Goal: Information Seeking & Learning: Learn about a topic

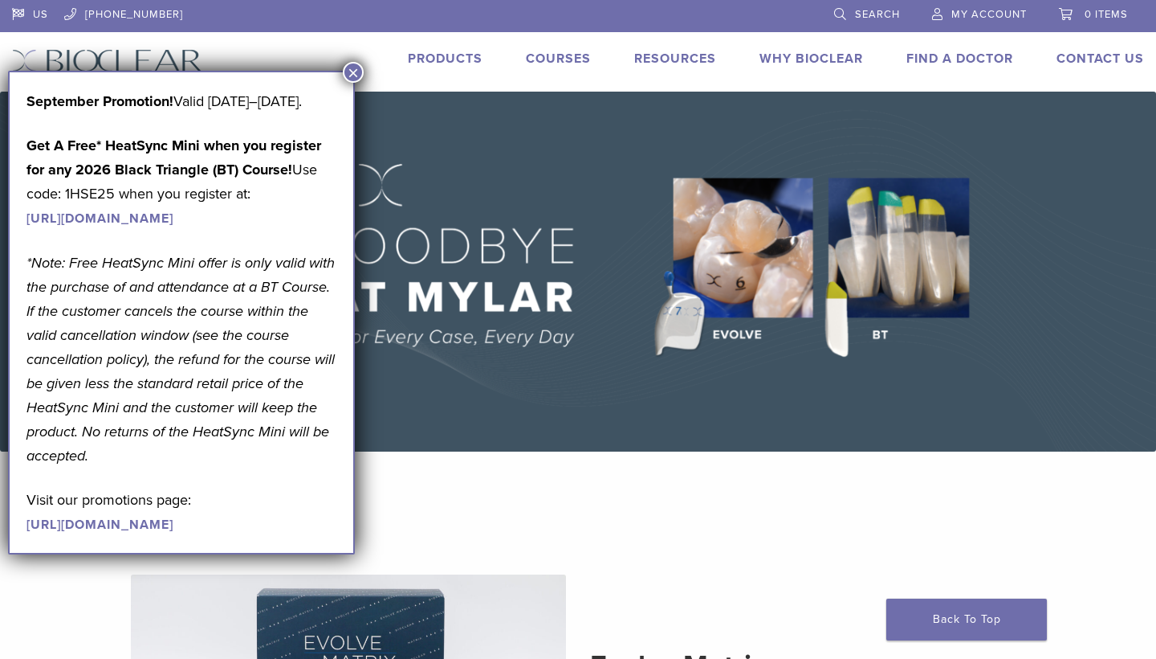
click at [345, 72] on button "×" at bounding box center [353, 72] width 21 height 21
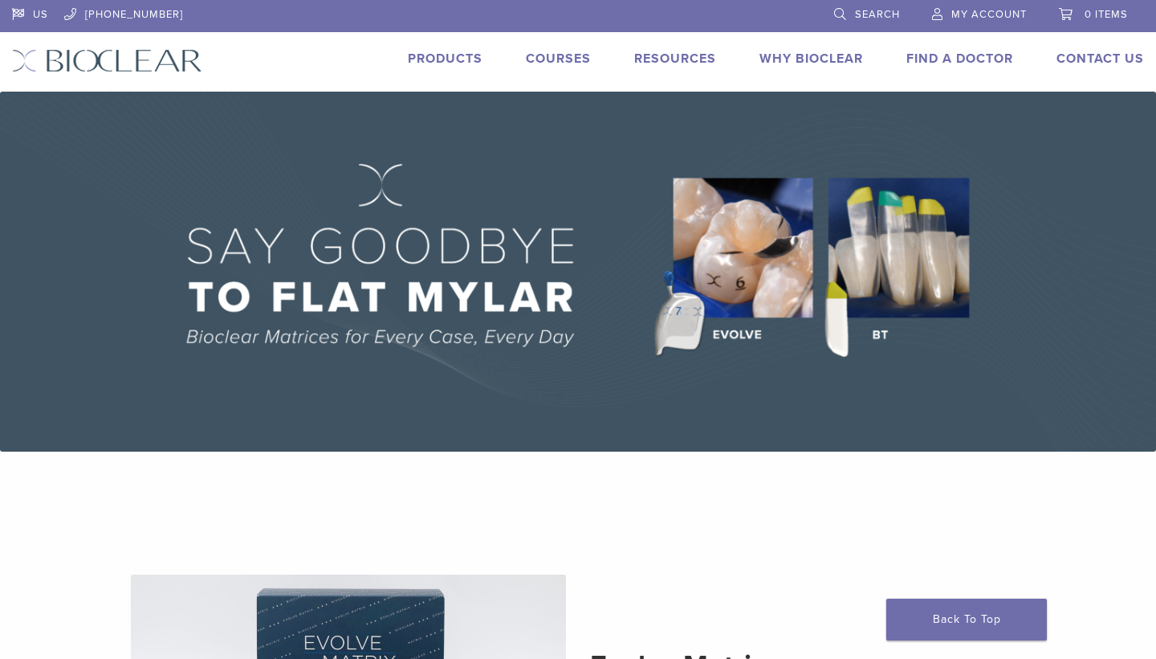
click at [345, 71] on div "US 1.855.712.5327 Search My Account 0 items Cart No products in the cart. Back …" at bounding box center [578, 46] width 1156 height 92
click at [420, 60] on link "Products" at bounding box center [445, 59] width 75 height 16
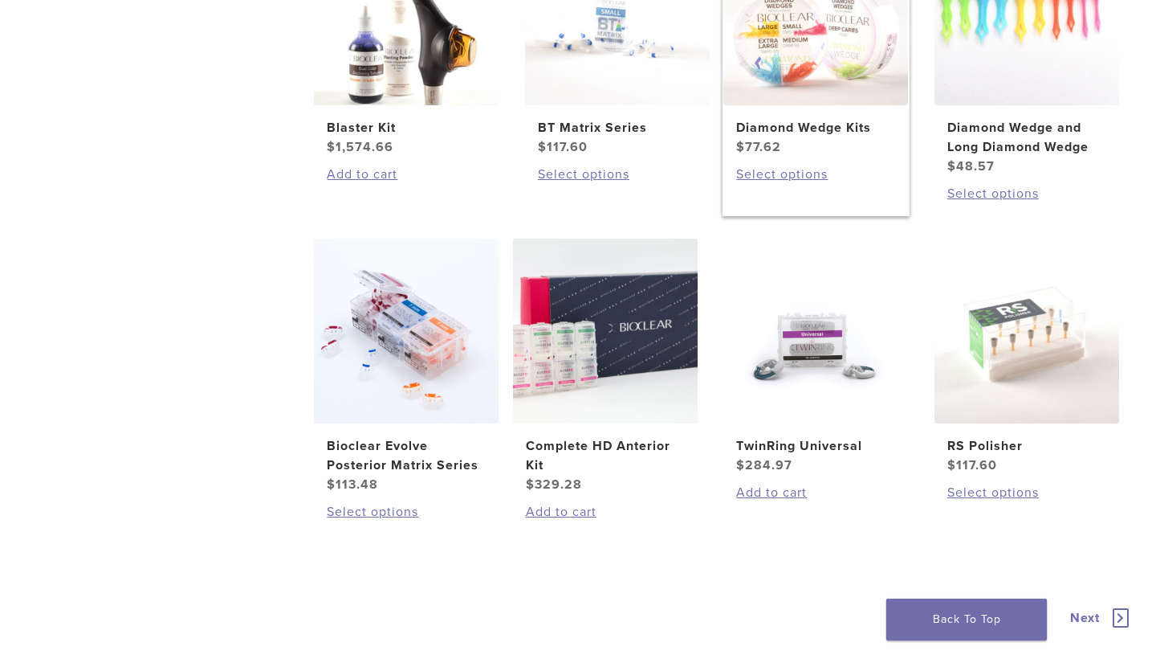
scroll to position [1358, 0]
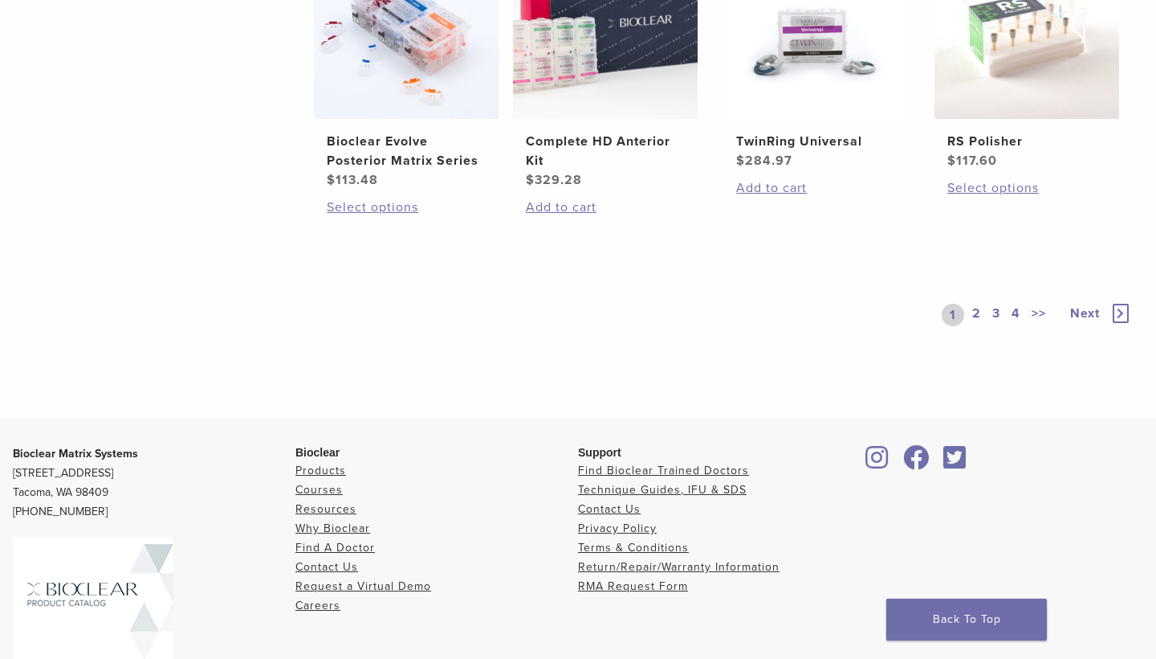
click at [979, 315] on link "2" at bounding box center [976, 315] width 15 height 22
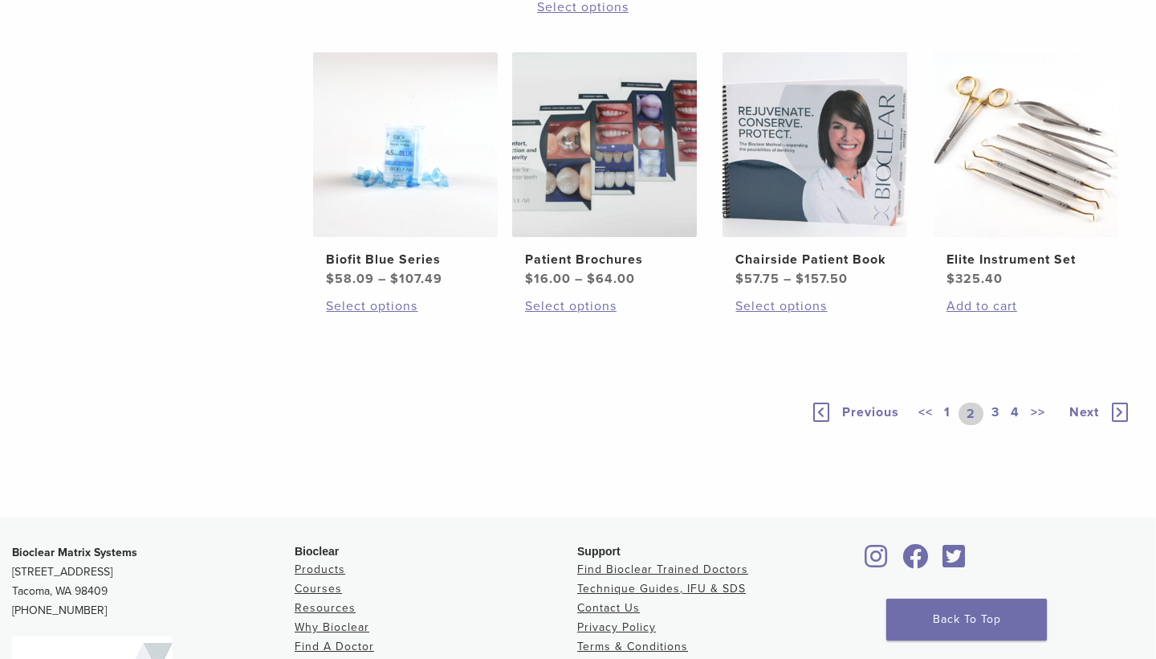
scroll to position [1264, 1]
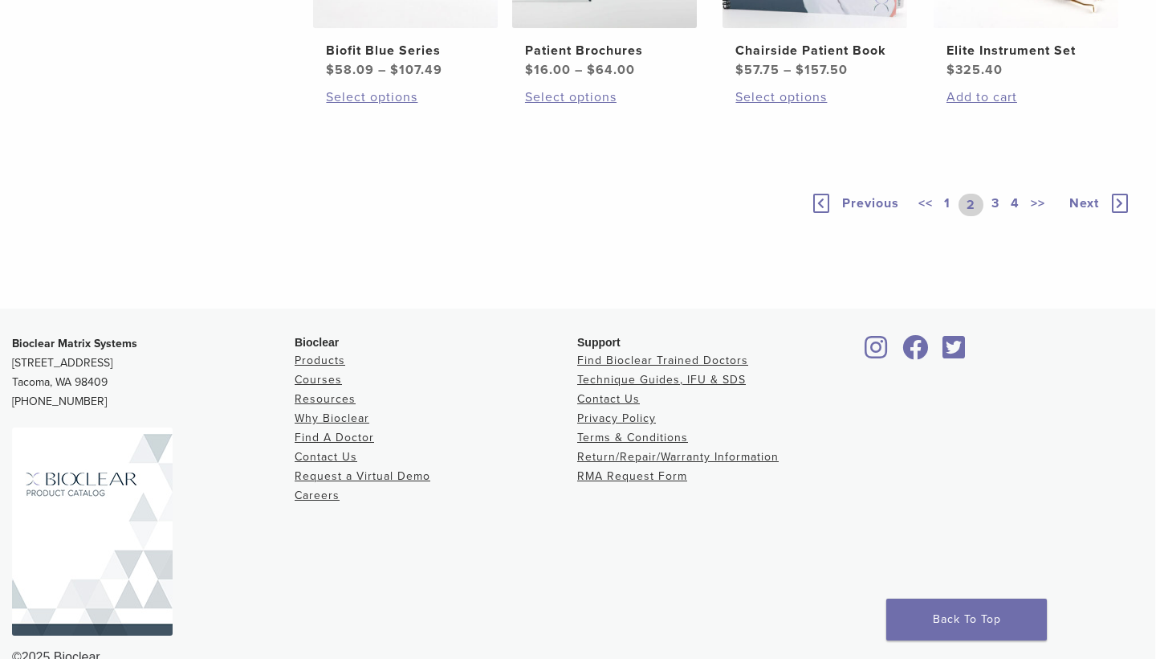
click at [1001, 216] on link "3" at bounding box center [996, 205] width 14 height 22
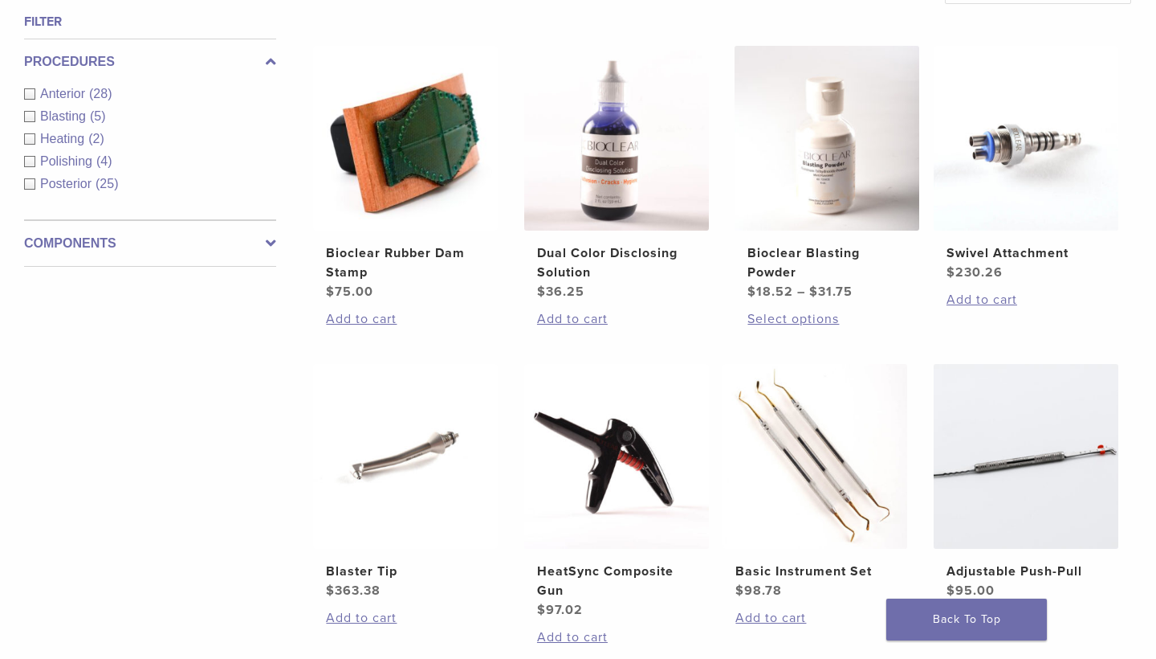
scroll to position [606, 1]
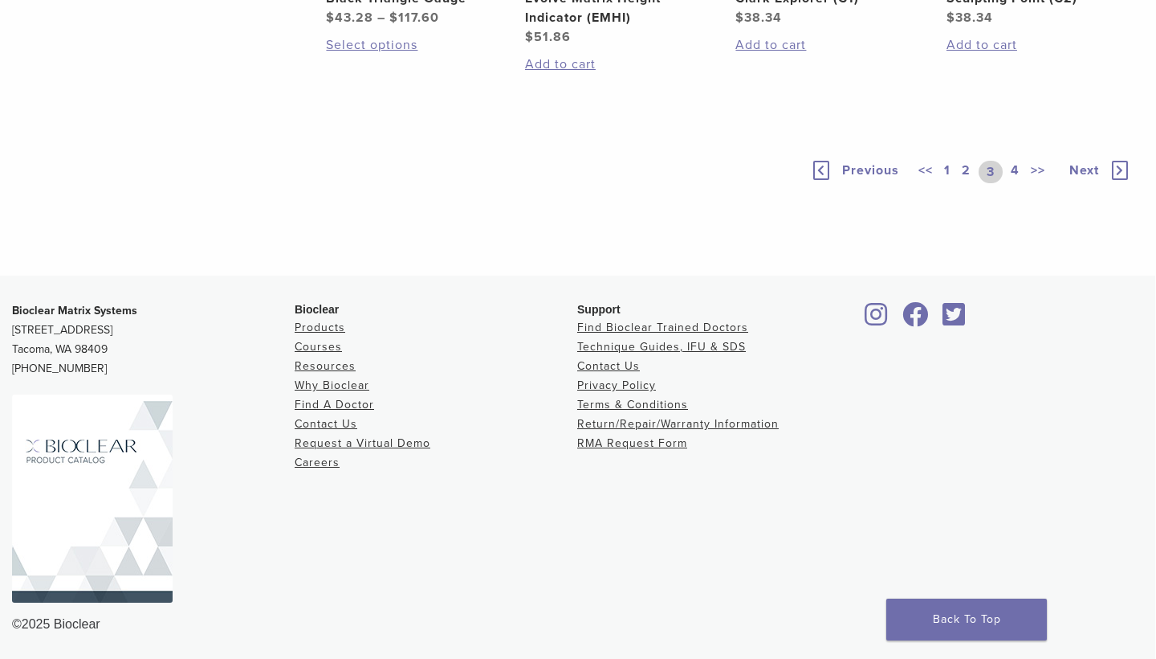
click at [1018, 165] on link "4" at bounding box center [1015, 172] width 15 height 22
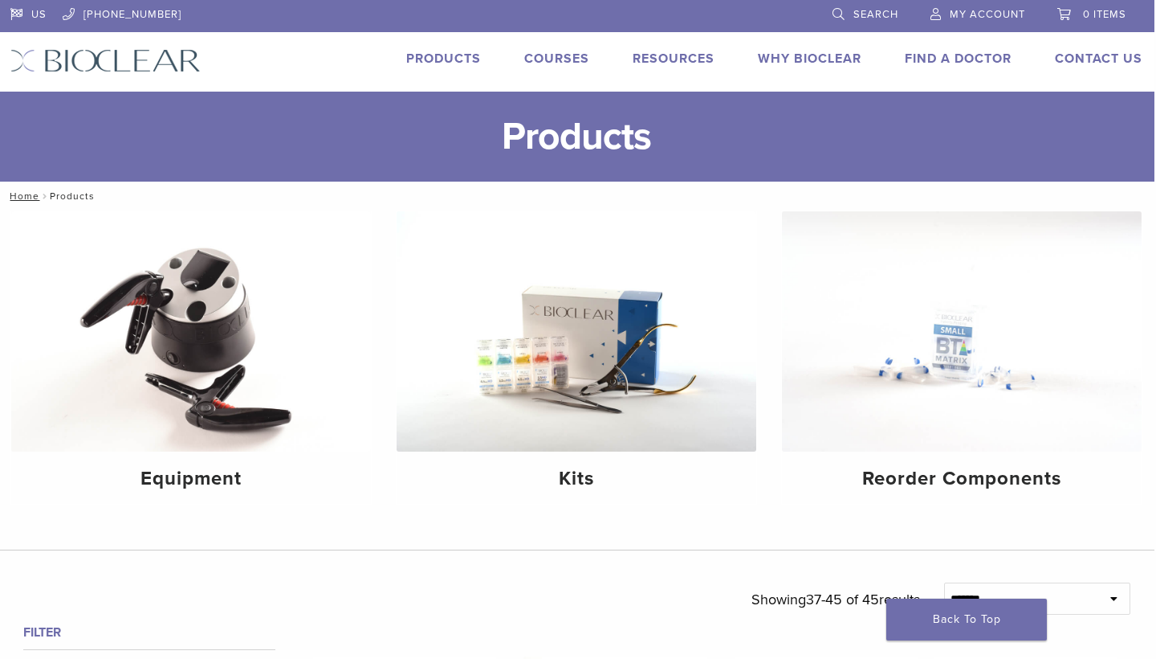
scroll to position [0, 2]
click at [556, 57] on link "Courses" at bounding box center [556, 59] width 65 height 16
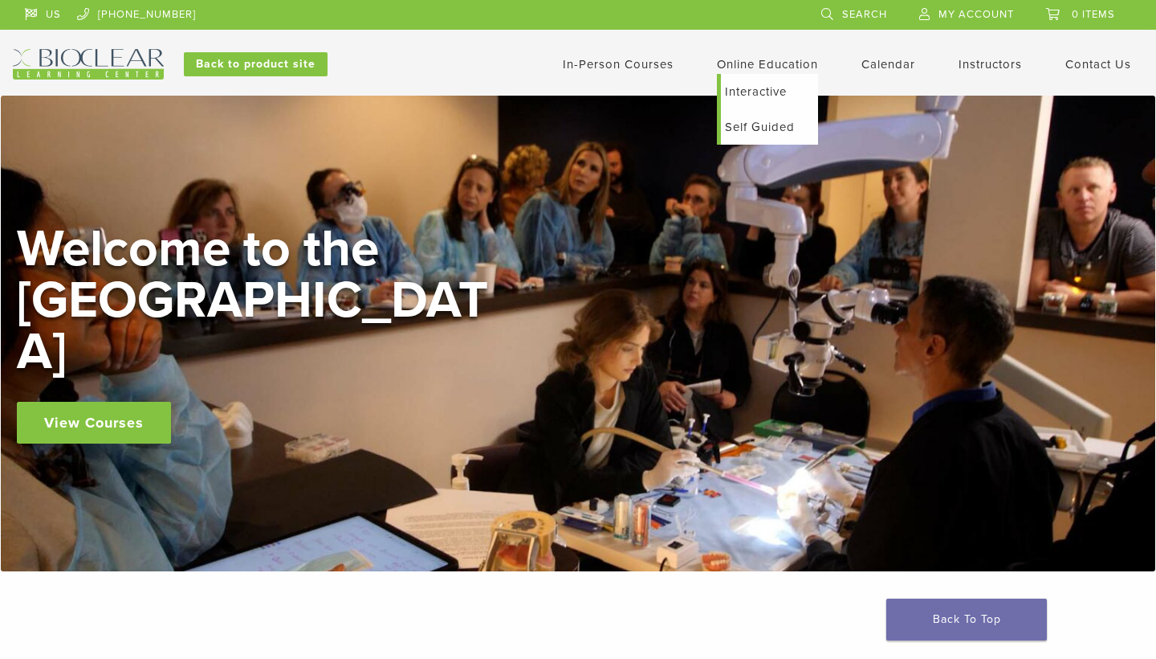
click at [777, 62] on link "Online Education" at bounding box center [767, 64] width 101 height 14
click at [736, 124] on link "Self Guided" at bounding box center [769, 126] width 97 height 35
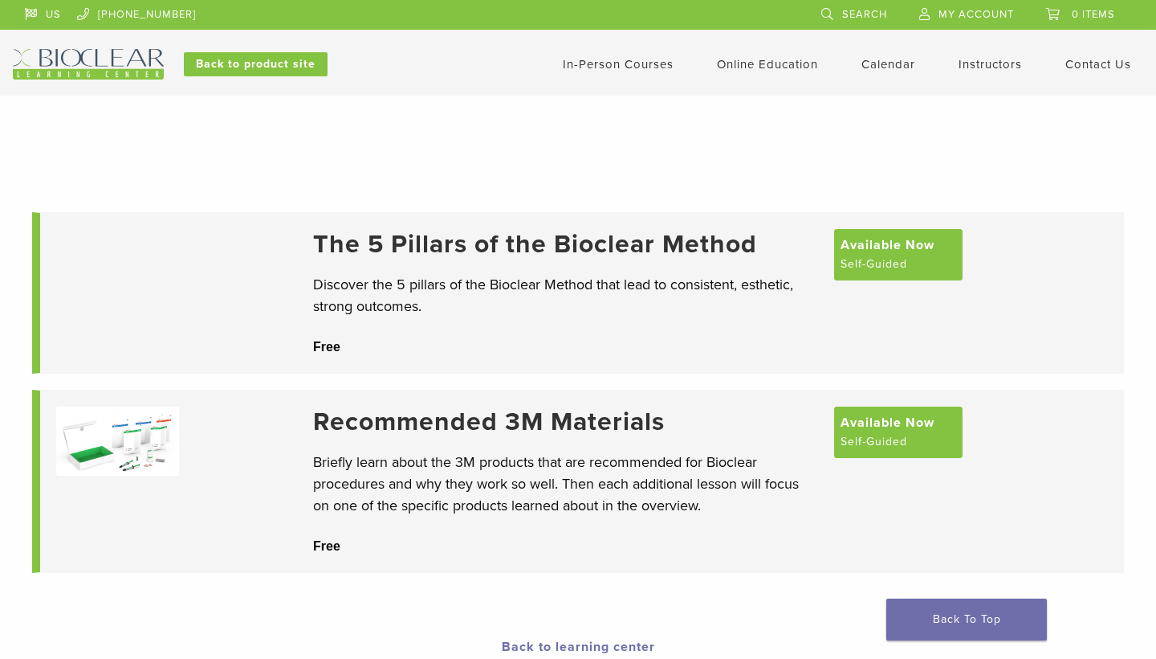
click at [611, 469] on p "Briefly learn about the 3M products that are recommended for Bioclear procedure…" at bounding box center [565, 483] width 505 height 65
click at [849, 430] on span "Available Now" at bounding box center [888, 420] width 94 height 19
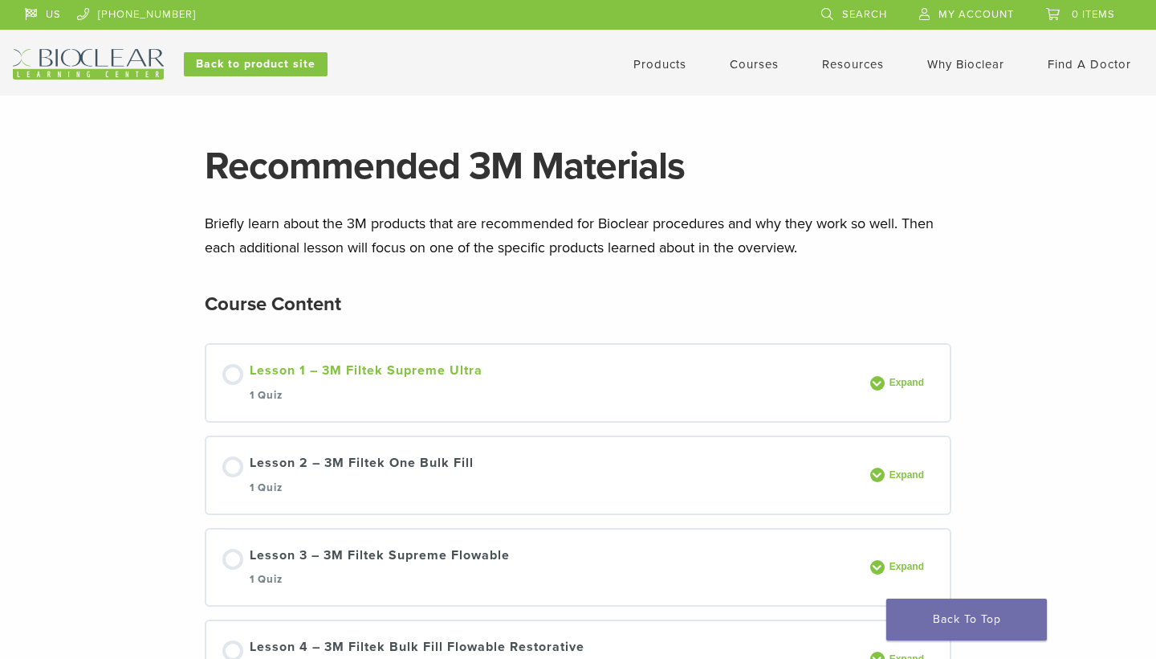
click at [403, 374] on div "Lesson 1 – 3M Filtek Supreme Ultra 1 Quiz" at bounding box center [366, 383] width 233 height 44
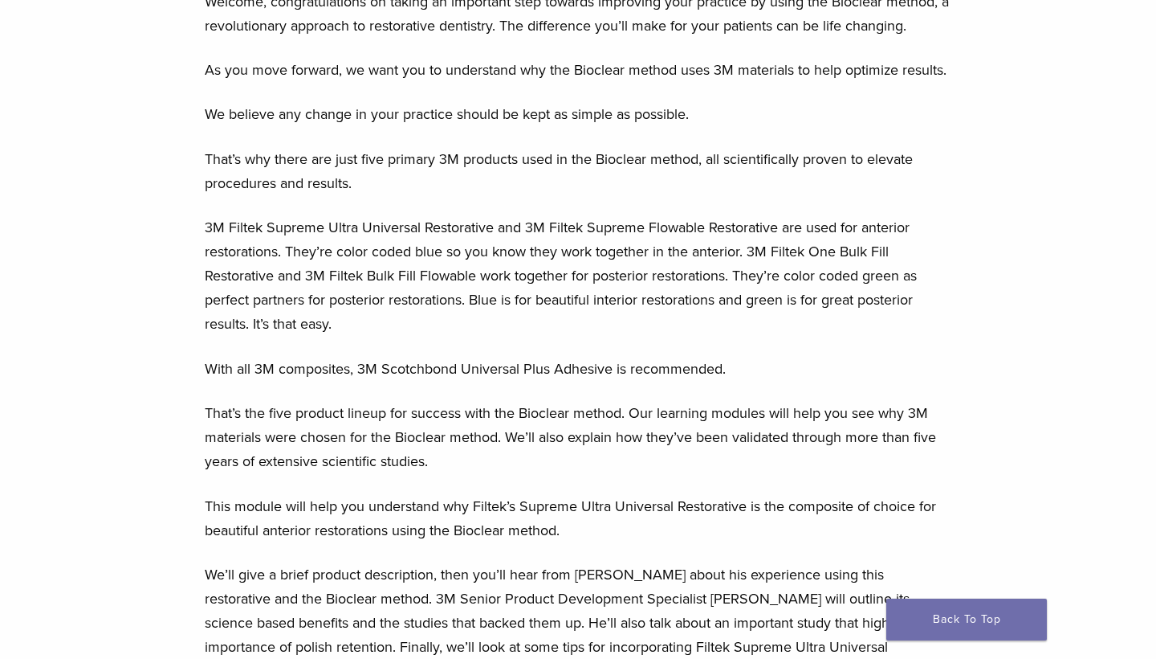
scroll to position [735, 0]
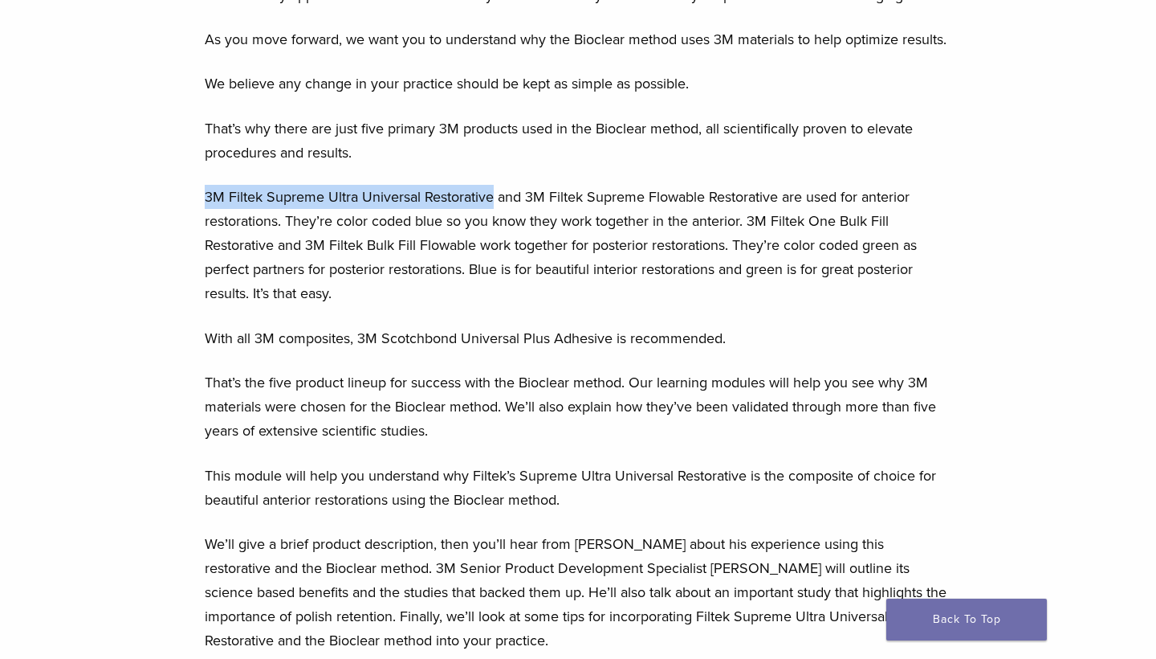
drag, startPoint x: 207, startPoint y: 199, endPoint x: 494, endPoint y: 198, distance: 286.7
click at [494, 198] on p "3M Filtek Supreme Ultra Universal Restorative and 3M Filtek Supreme Flowable Re…" at bounding box center [578, 245] width 747 height 120
copy p "3M Filtek Supreme Ultra Universal Restorative"
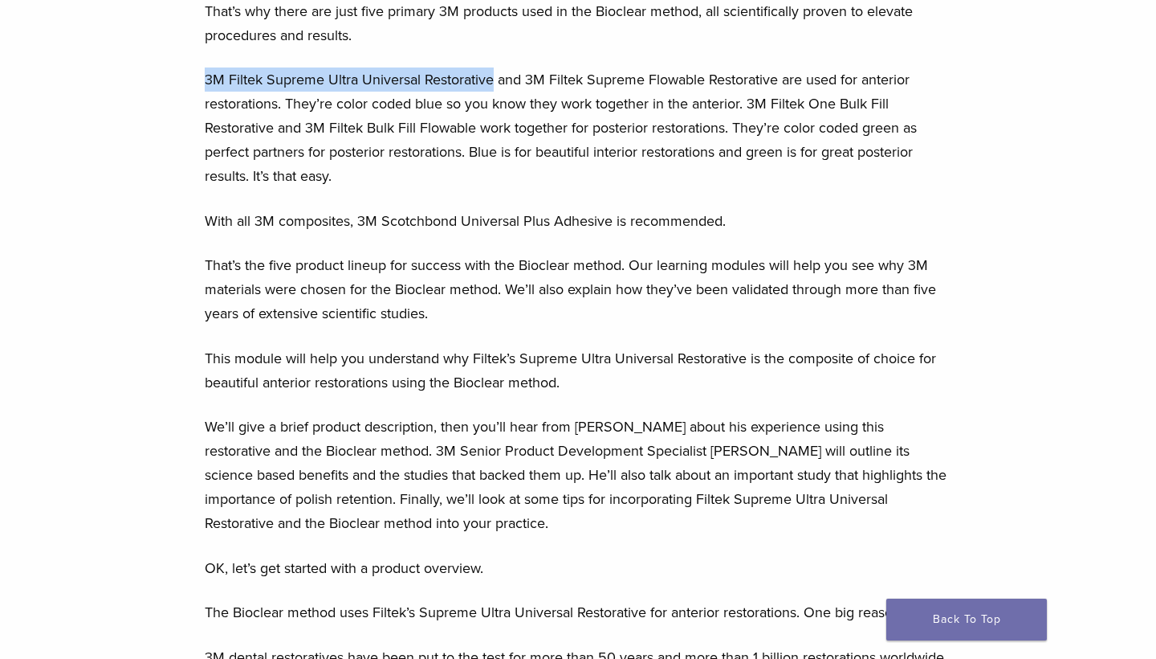
scroll to position [854, 0]
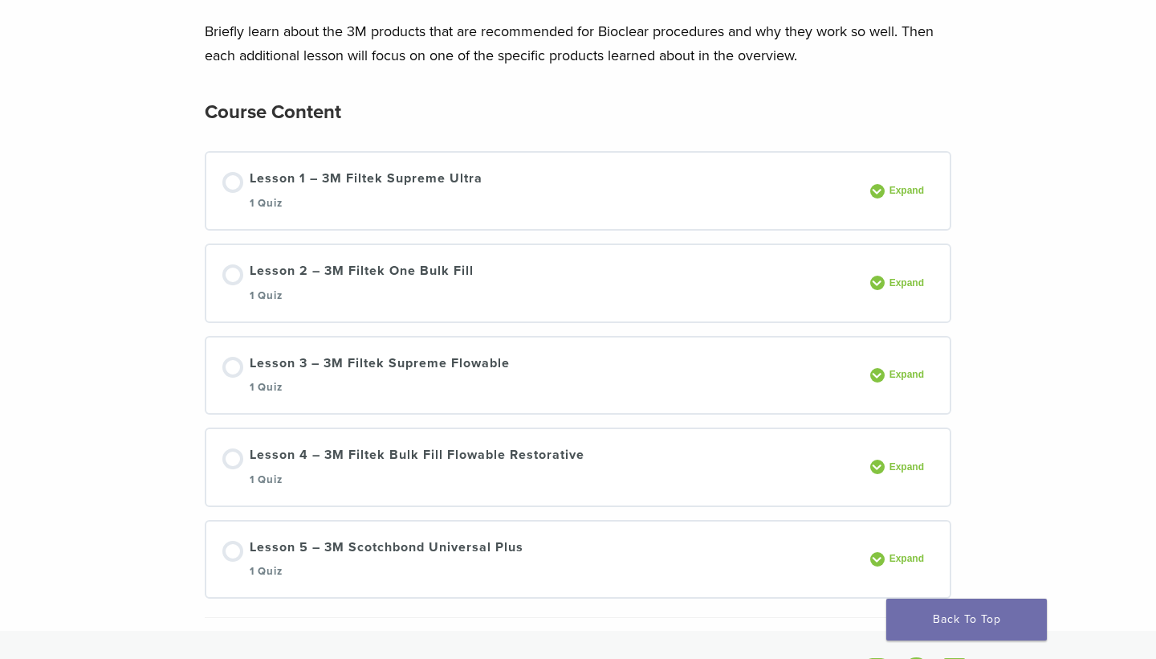
scroll to position [194, 0]
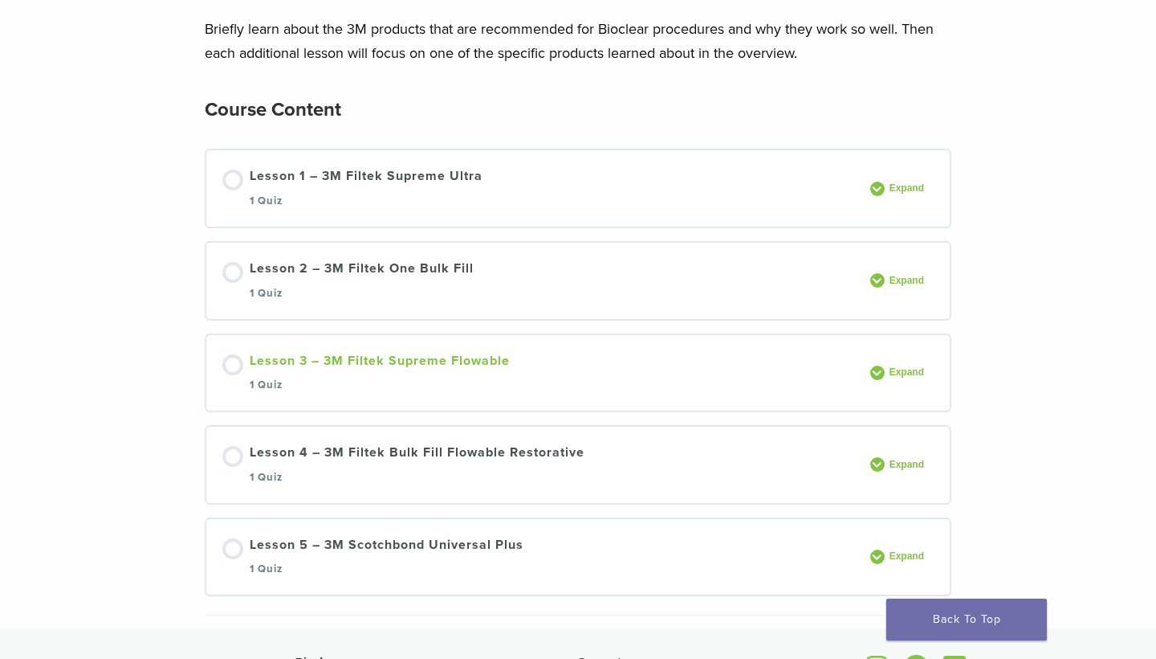
click at [414, 370] on div "Lesson 3 – 3M Filtek Supreme Flowable 1 Quiz" at bounding box center [380, 373] width 260 height 44
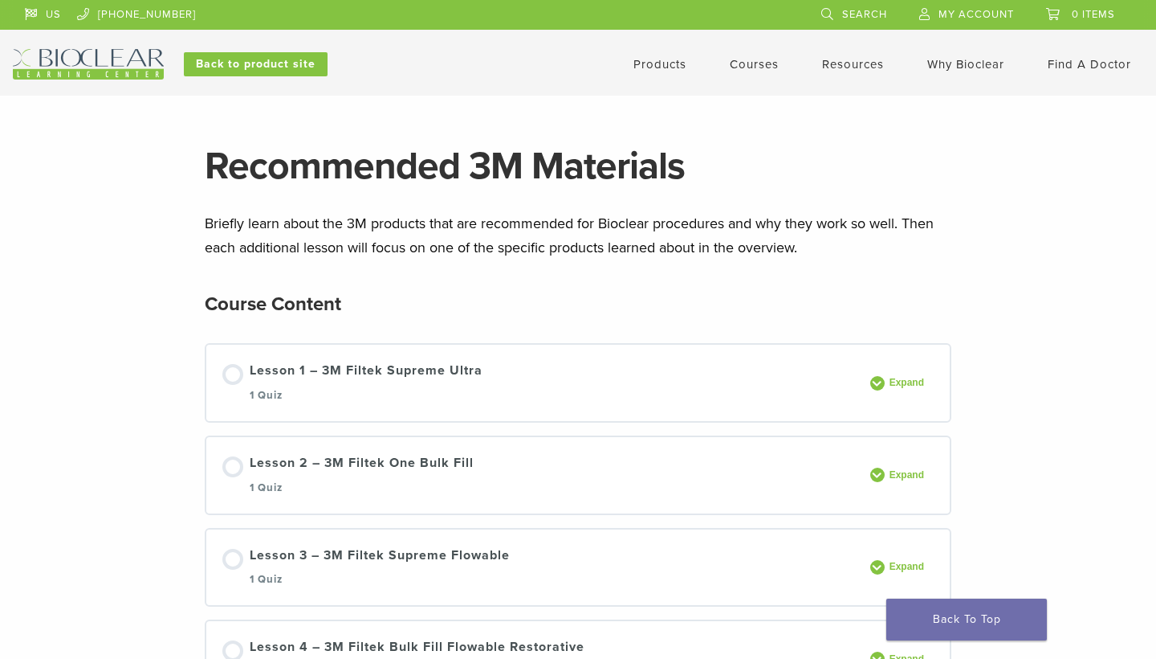
scroll to position [0, 0]
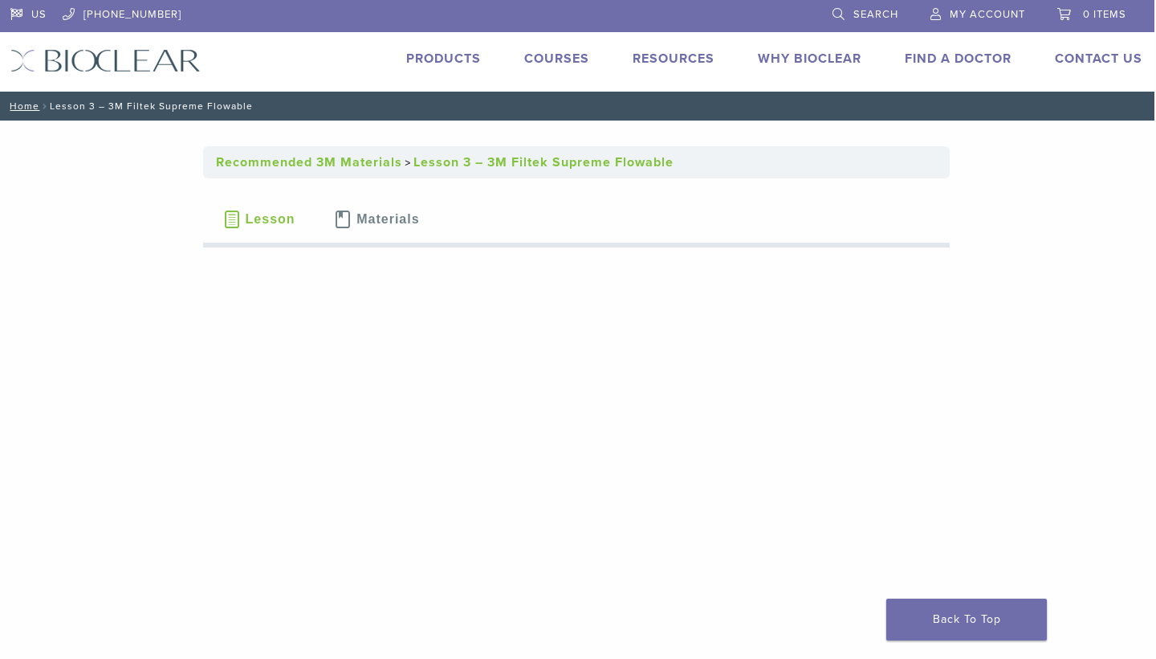
scroll to position [0, 2]
click at [394, 214] on span "Materials" at bounding box center [388, 219] width 63 height 13
